Goal: Information Seeking & Learning: Check status

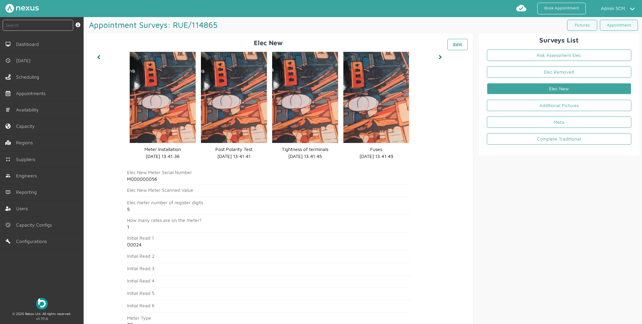
scroll to position [100, 0]
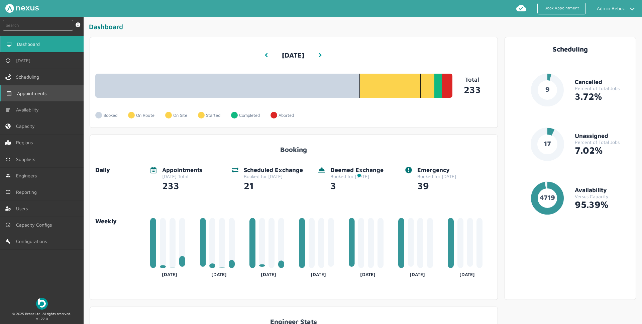
click at [41, 97] on link "Appointments" at bounding box center [42, 93] width 84 height 16
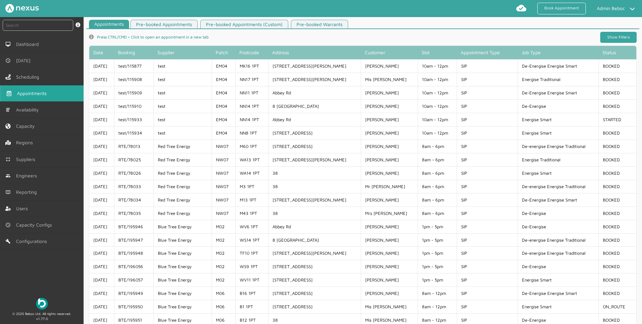
click at [622, 38] on link "Show Filters" at bounding box center [619, 37] width 36 height 11
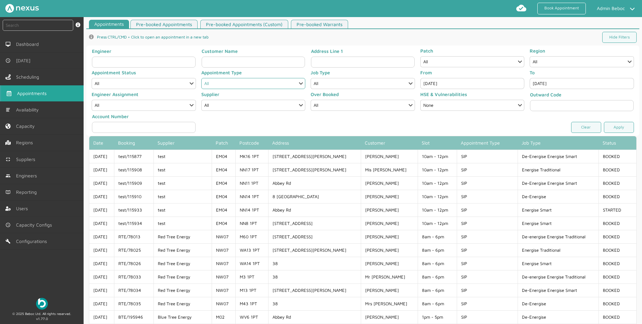
click at [227, 87] on select "All Check Meter Comms Hub Exchange Deemed Exchange Electric Vehicle Electrical …" at bounding box center [253, 83] width 104 height 11
click at [153, 85] on select "All Completed Started On Site On Route Aborted Booked Paused Cancelled" at bounding box center [144, 83] width 104 height 11
select select "1: COMPLETED"
click at [92, 78] on select "All Completed Started On Site On Route Aborted Booked Paused Cancelled" at bounding box center [144, 83] width 104 height 11
click at [461, 86] on input "[DATE]" at bounding box center [473, 83] width 104 height 11
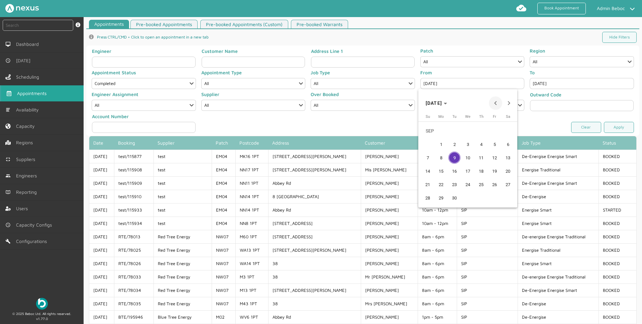
click at [495, 102] on span "Previous month" at bounding box center [495, 102] width 13 height 13
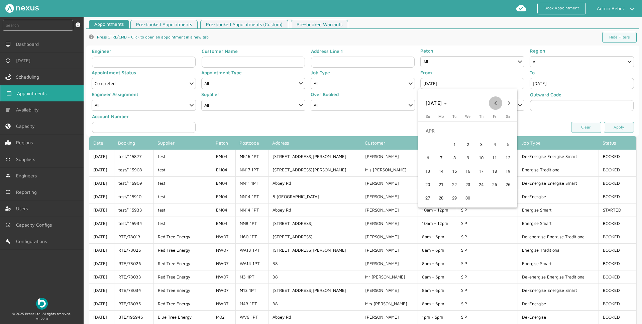
click at [495, 102] on span "Previous month" at bounding box center [495, 102] width 13 height 13
click at [467, 134] on span "1" at bounding box center [468, 131] width 12 height 12
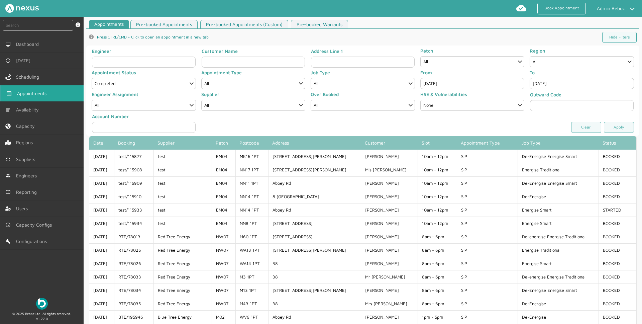
type input "[DATE]"
click at [624, 130] on link "Apply" at bounding box center [619, 127] width 30 height 11
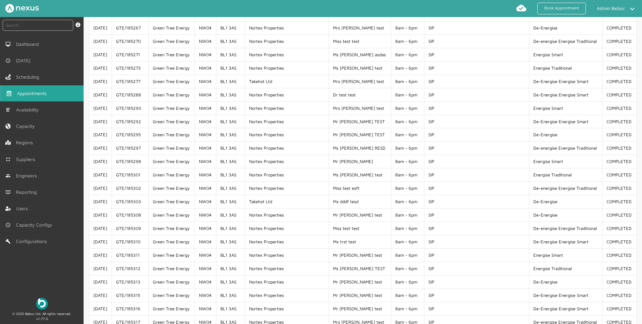
scroll to position [536, 0]
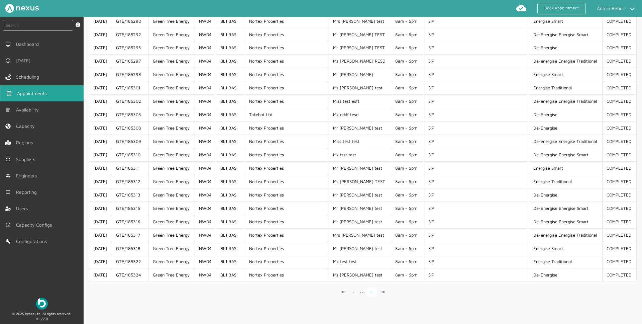
click at [370, 291] on link "→" at bounding box center [371, 292] width 10 height 10
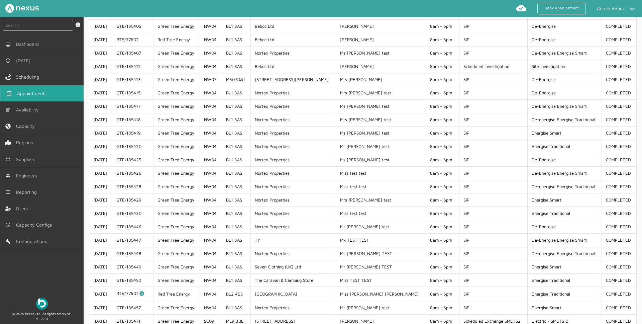
scroll to position [0, 0]
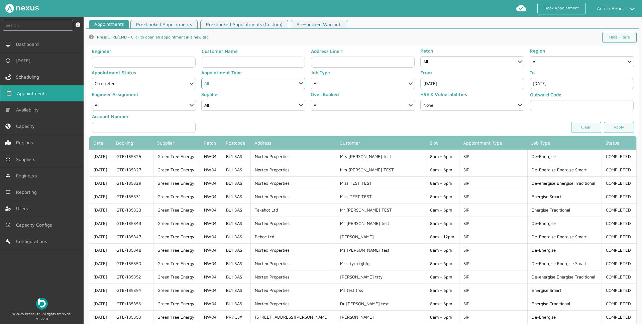
click at [248, 83] on select "All Check Meter Comms Hub Exchange Deemed Exchange Electric Vehicle Electrical …" at bounding box center [253, 83] width 104 height 11
select select "8: HALF_HOURLY_METERING"
click at [201, 78] on select "All Check Meter Comms Hub Exchange Deemed Exchange Electric Vehicle Electrical …" at bounding box center [253, 83] width 104 height 11
click at [606, 129] on link "Apply" at bounding box center [619, 127] width 30 height 11
